Goal: Task Accomplishment & Management: Complete application form

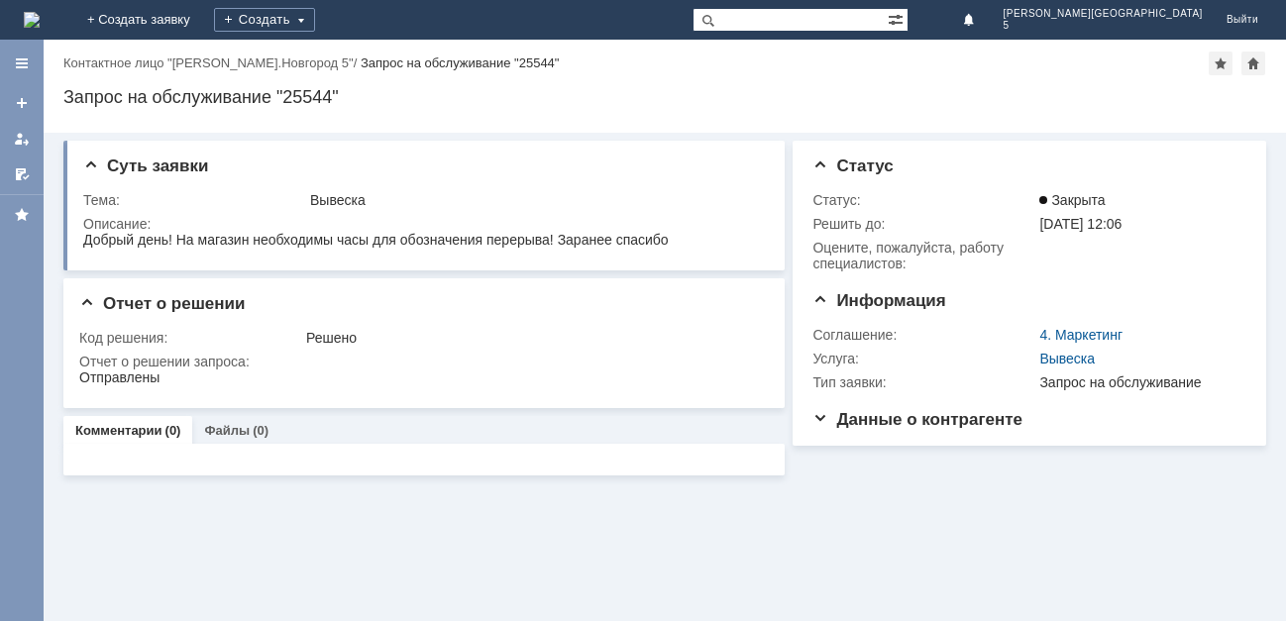
click at [40, 17] on img at bounding box center [32, 20] width 16 height 16
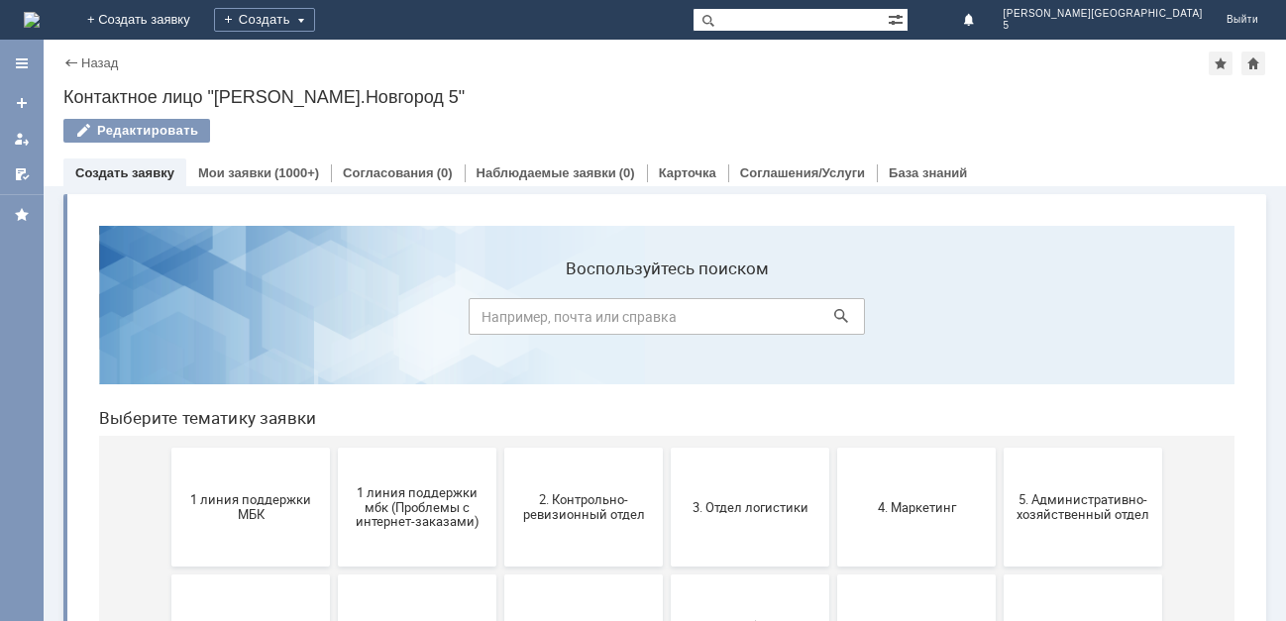
click at [266, 524] on button "1 линия поддержки МБК" at bounding box center [250, 507] width 159 height 119
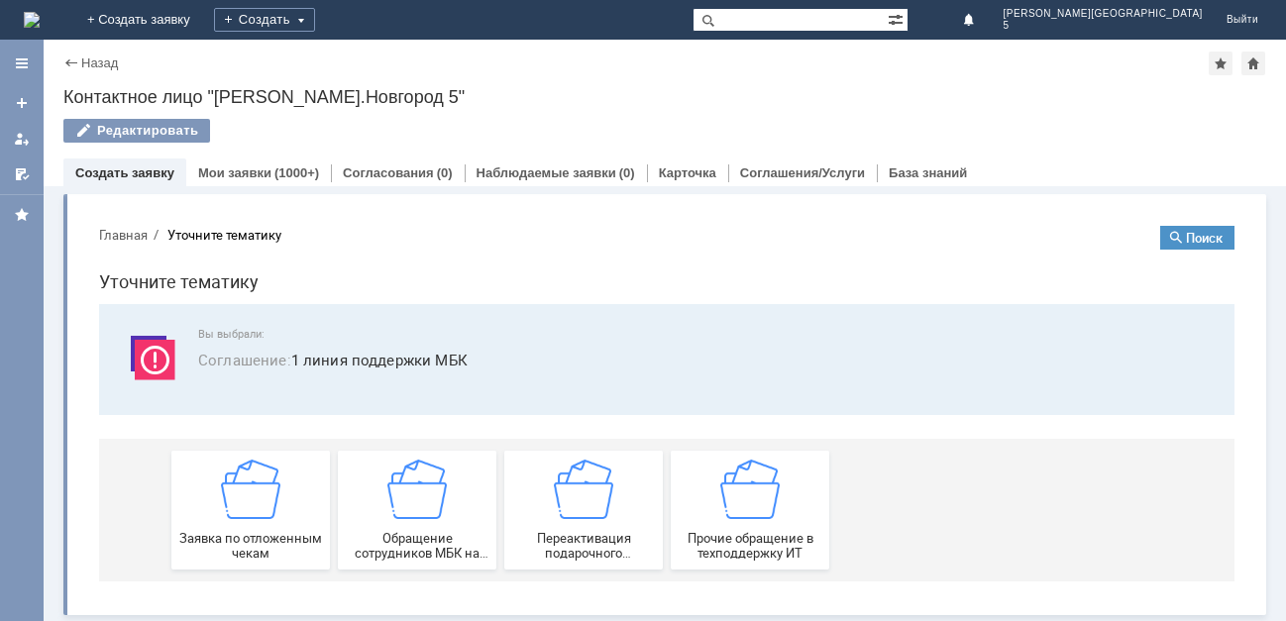
click at [266, 524] on div "Заявка по отложенным чекам" at bounding box center [250, 510] width 147 height 101
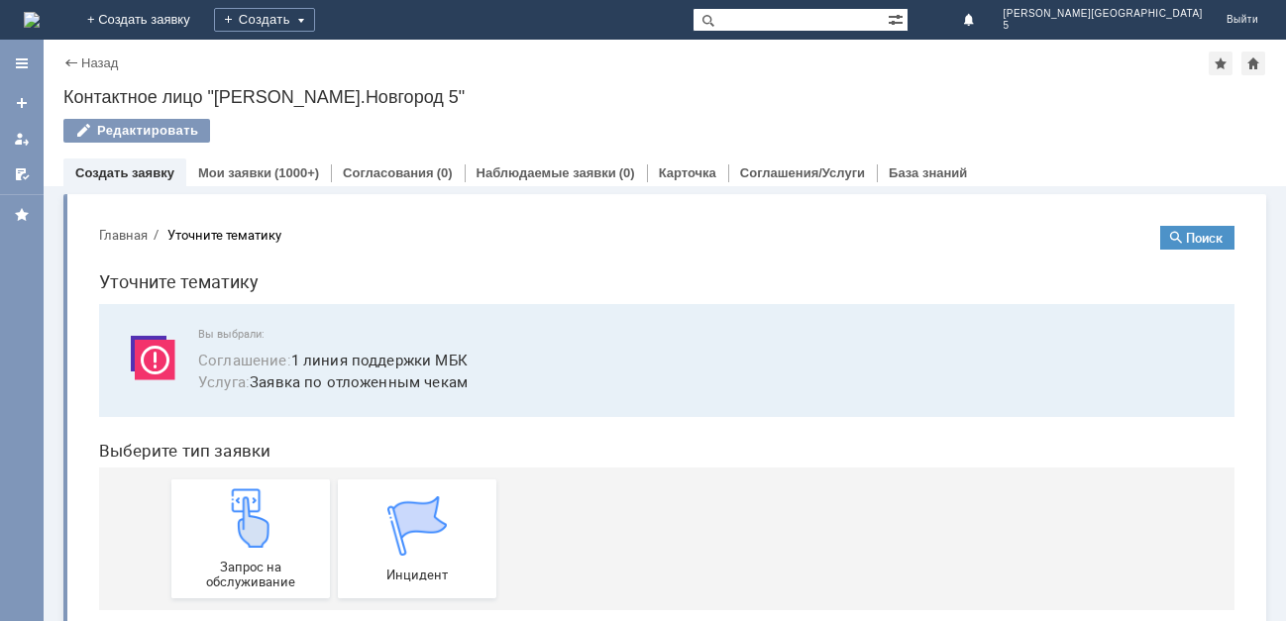
click at [266, 524] on img at bounding box center [250, 518] width 59 height 59
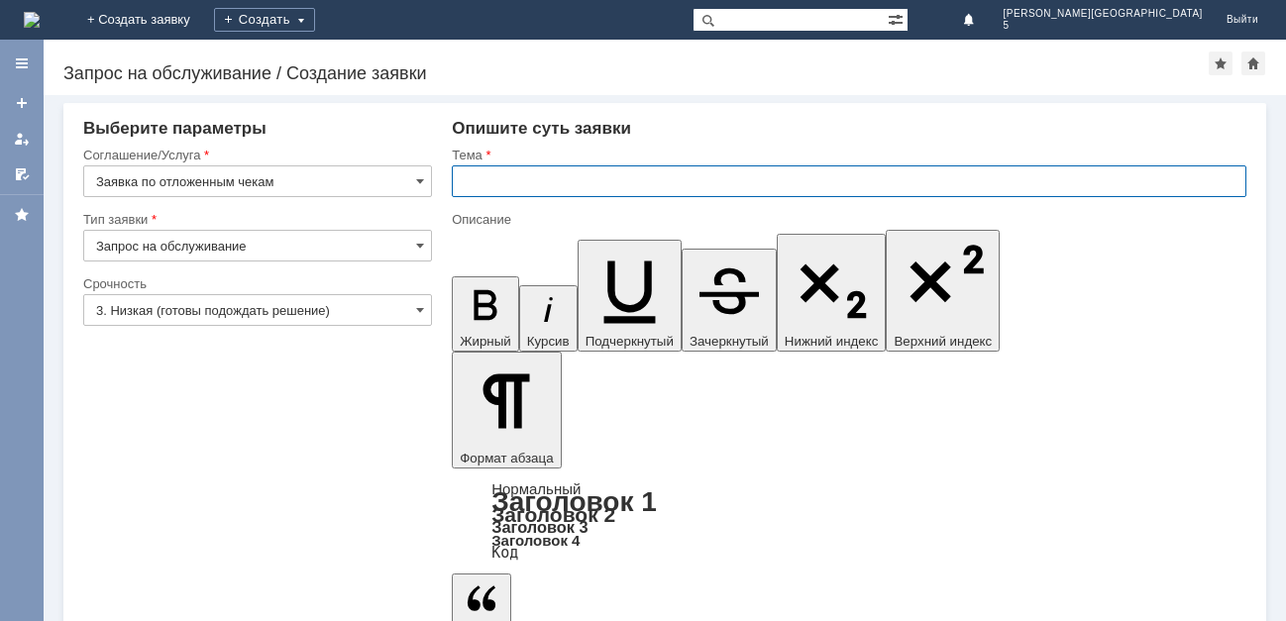
click at [538, 178] on input "text" at bounding box center [849, 182] width 795 height 32
type input "отл чек 21.09.25"
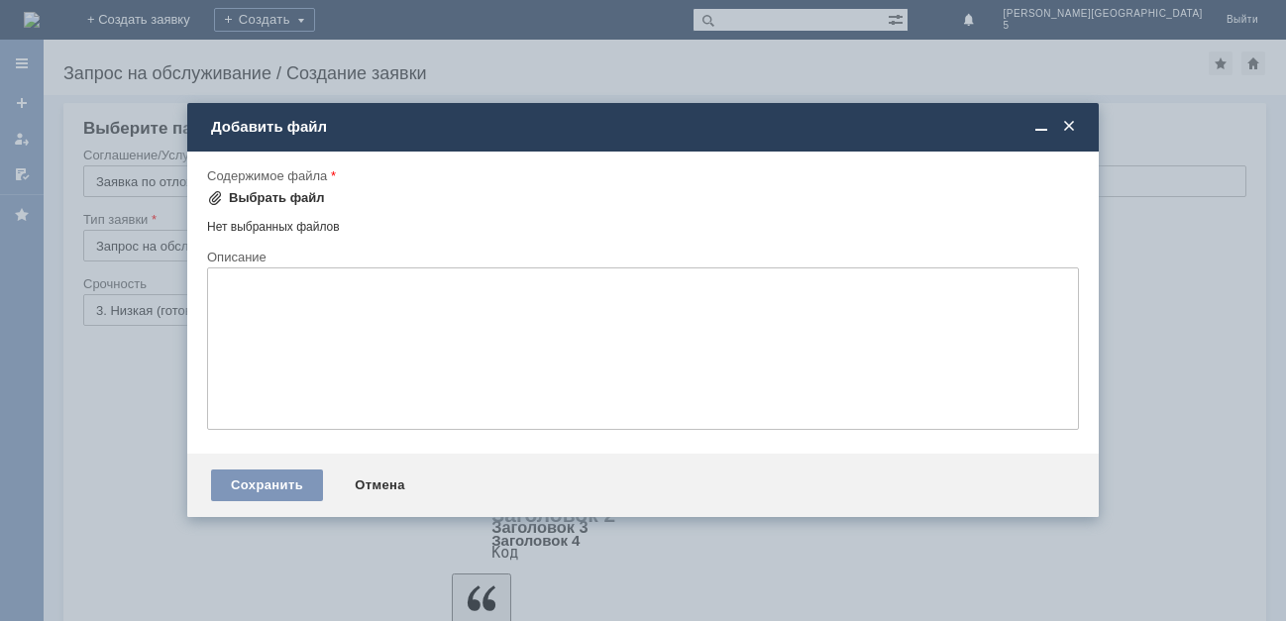
click at [261, 190] on div "Выбрать файл" at bounding box center [277, 198] width 96 height 16
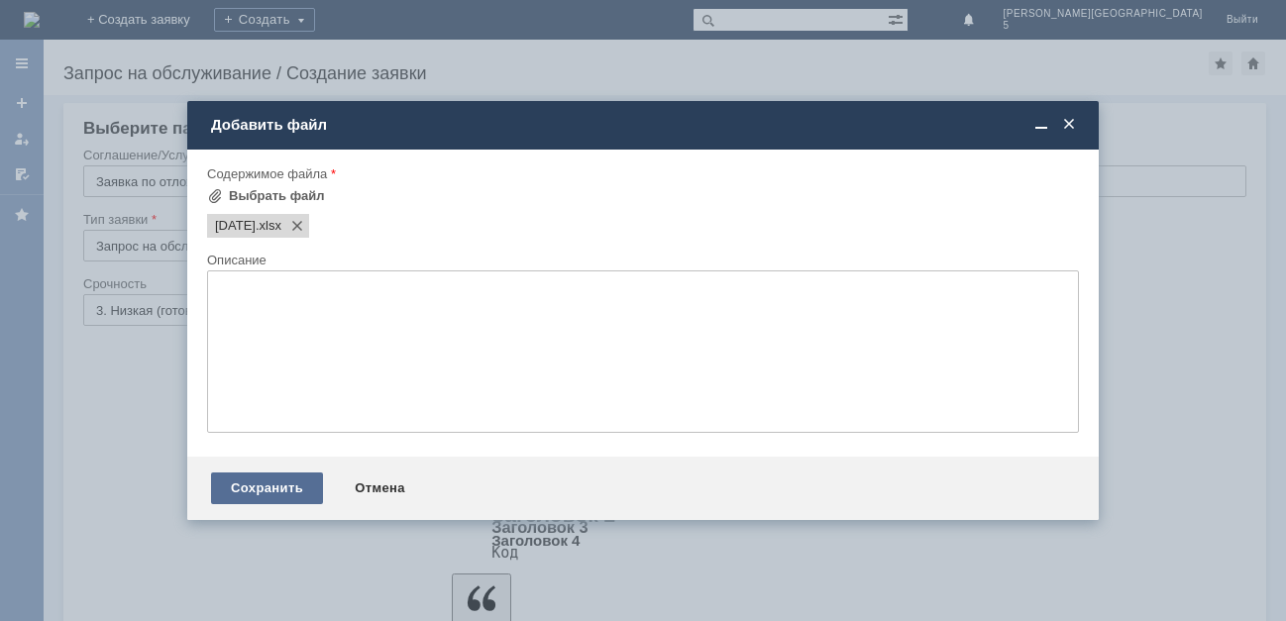
click at [297, 483] on div "Сохранить" at bounding box center [267, 489] width 112 height 32
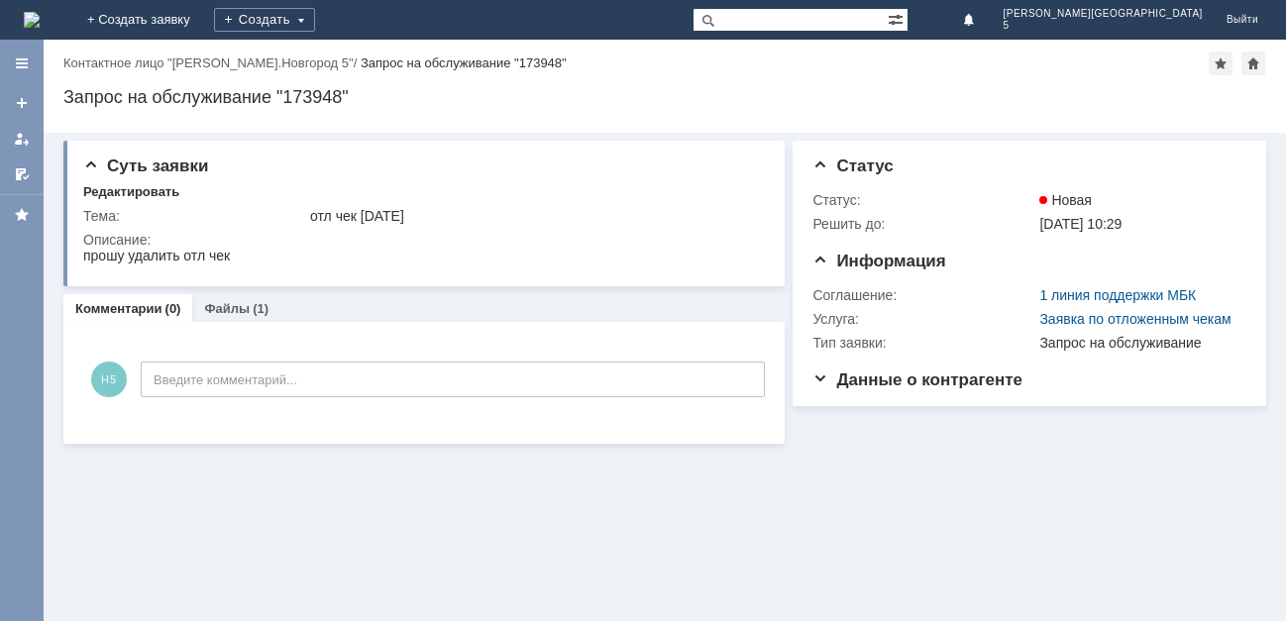
click at [40, 12] on img at bounding box center [32, 20] width 16 height 16
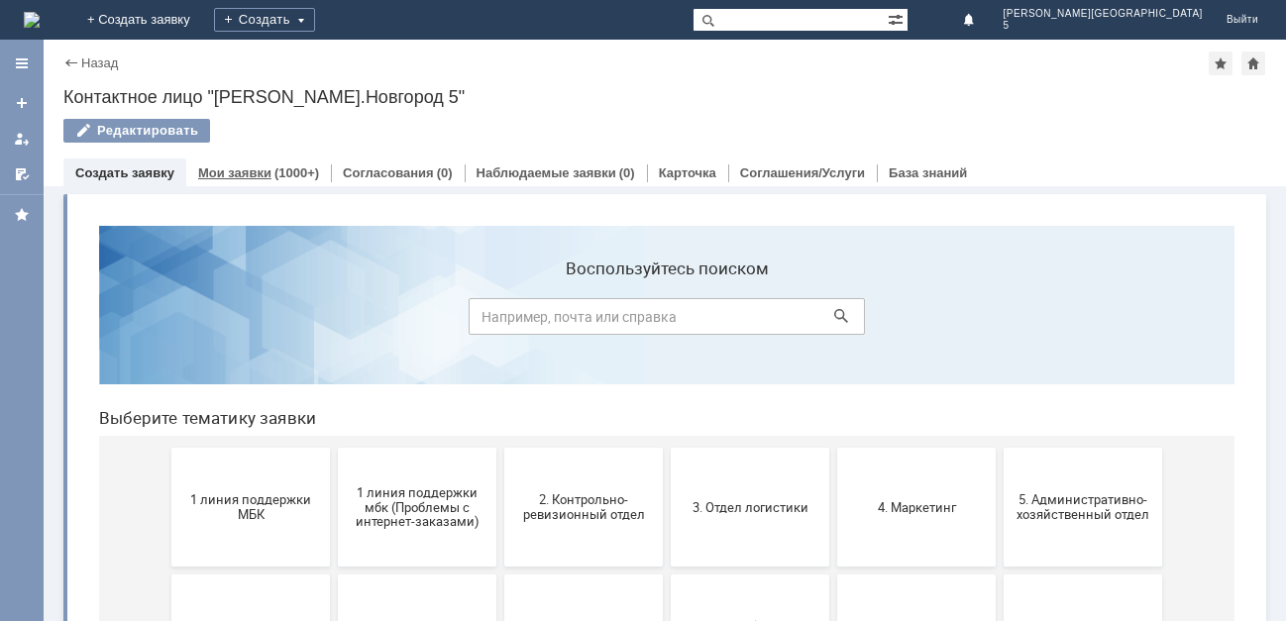
click at [249, 168] on link "Мои заявки" at bounding box center [234, 173] width 73 height 15
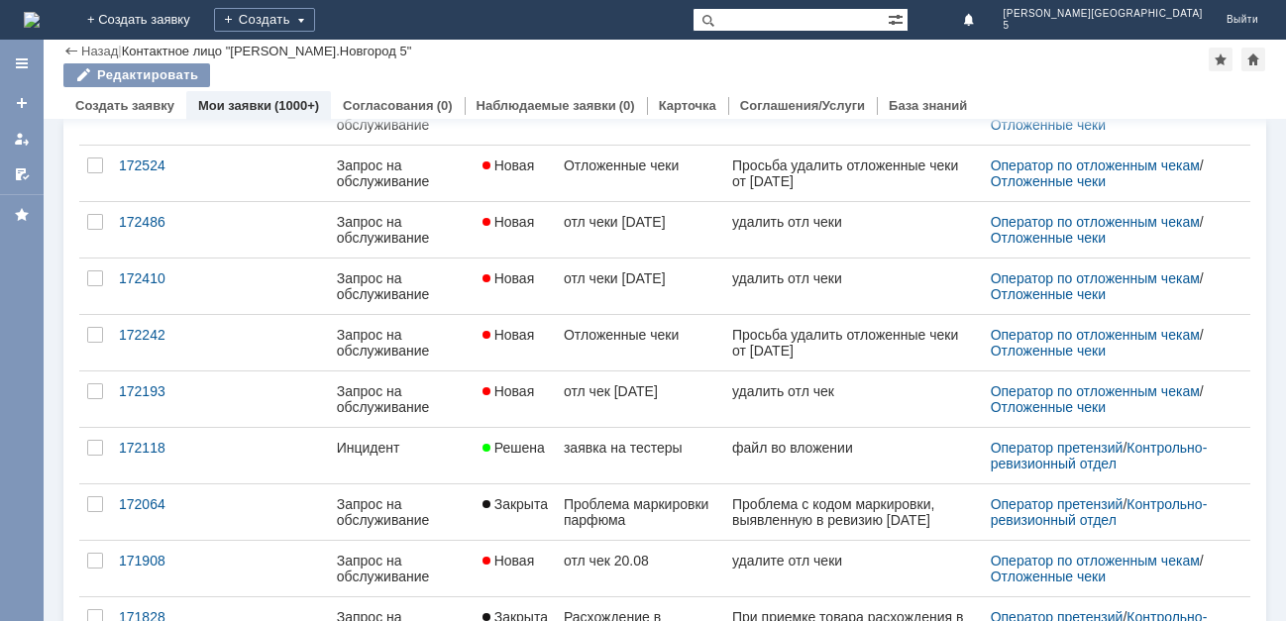
scroll to position [789, 0]
